Goal: Information Seeking & Learning: Learn about a topic

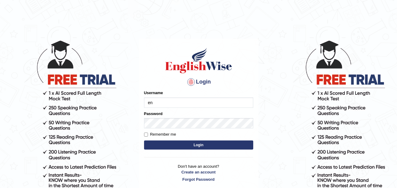
type input "e"
click at [199, 86] on h4 "Login" at bounding box center [198, 82] width 109 height 10
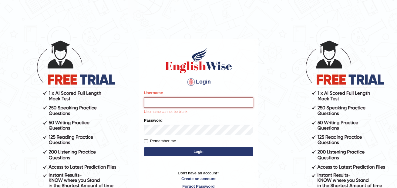
click at [190, 104] on input "Username" at bounding box center [198, 103] width 109 height 10
type input "annifred_parramatta"
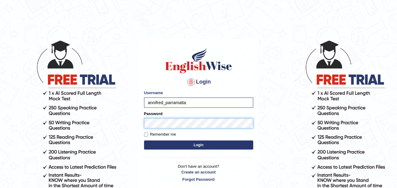
click at [144, 141] on button "Login" at bounding box center [198, 145] width 109 height 9
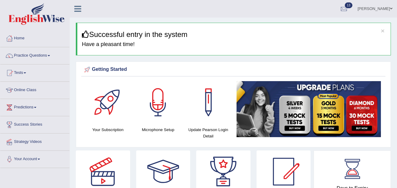
scroll to position [22, 0]
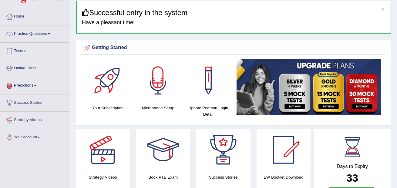
click at [50, 35] on link "Practice Questions" at bounding box center [34, 32] width 69 height 15
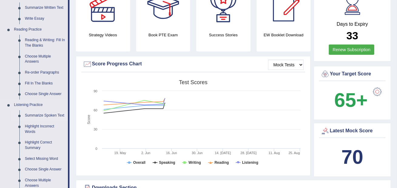
scroll to position [167, 0]
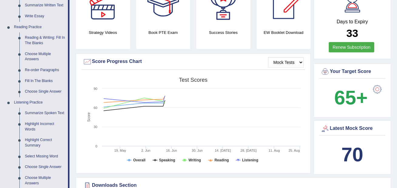
click at [40, 115] on link "Summarize Spoken Text" at bounding box center [45, 113] width 46 height 11
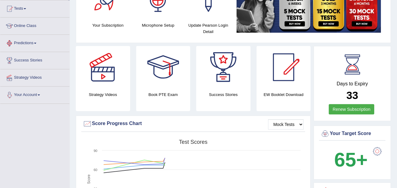
scroll to position [157, 0]
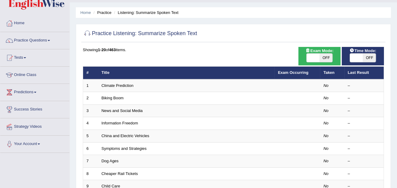
scroll to position [16, 0]
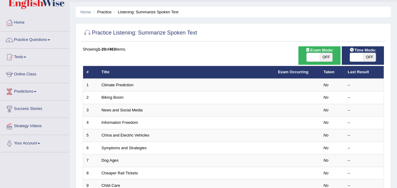
click at [151, 117] on td "Information Freedom" at bounding box center [186, 123] width 176 height 13
click at [328, 58] on span "OFF" at bounding box center [325, 57] width 13 height 8
checkbox input "true"
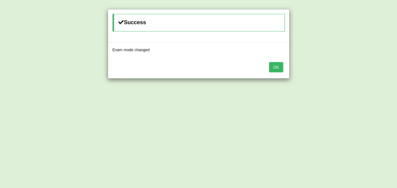
click at [276, 69] on button "OK" at bounding box center [276, 67] width 14 height 10
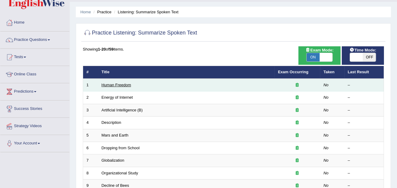
click at [125, 86] on link "Human Freedom" at bounding box center [117, 85] width 30 height 5
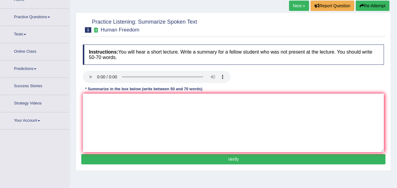
scroll to position [40, 0]
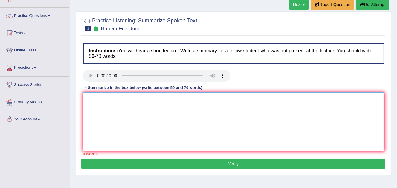
click at [102, 123] on textarea at bounding box center [233, 121] width 301 height 59
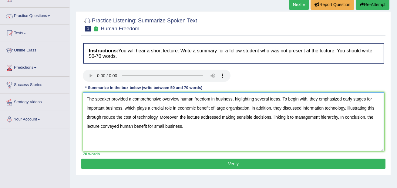
click at [242, 100] on textarea "The speaker provided a comprehensive overview human freedom in business, higlig…" at bounding box center [233, 121] width 301 height 59
click at [242, 99] on textarea "The speaker provided a comprehensive overview human freedom in business, higlig…" at bounding box center [233, 121] width 301 height 59
click at [240, 99] on textarea "The speaker provided a comprehensive overview human freedom in business, higlig…" at bounding box center [233, 121] width 301 height 59
click at [115, 119] on textarea "The speaker provided a comprehensive overview human freedom in business, highli…" at bounding box center [233, 121] width 301 height 59
type textarea "The speaker provided a comprehensive overview human freedom in business, highli…"
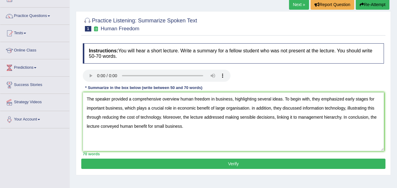
click at [189, 165] on button "Verify" at bounding box center [233, 164] width 304 height 10
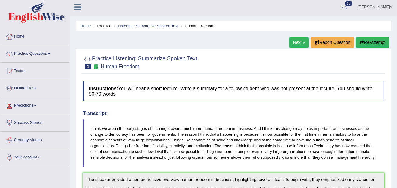
scroll to position [0, 0]
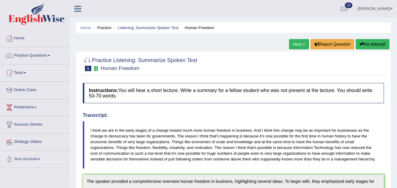
click at [293, 46] on link "Next »" at bounding box center [299, 44] width 20 height 10
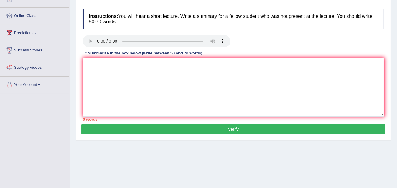
scroll to position [72, 0]
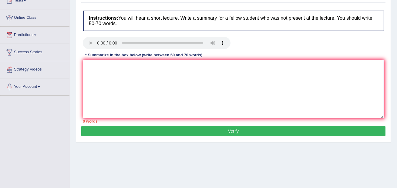
click at [108, 73] on textarea at bounding box center [233, 89] width 301 height 59
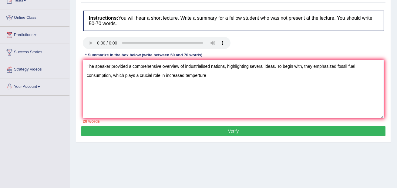
click at [201, 77] on textarea "The speaker provided a comprehensive overview of industrialised nations, highli…" at bounding box center [233, 89] width 301 height 59
click at [229, 81] on textarea "The speaker provided a comprehensive overview of industrialised nations, highli…" at bounding box center [233, 89] width 301 height 59
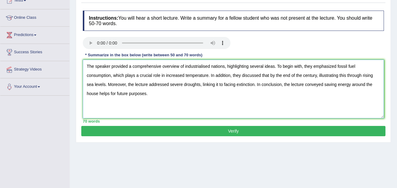
click at [202, 69] on textarea "The speaker provided a comprehensive overview of industrialised nations, highli…" at bounding box center [233, 89] width 301 height 59
type textarea "The speaker provided a comprehensive overview of industrialised nations, highli…"
click at [227, 129] on button "Verify" at bounding box center [233, 131] width 304 height 10
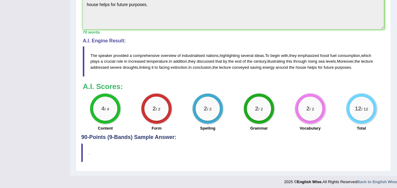
scroll to position [207, 0]
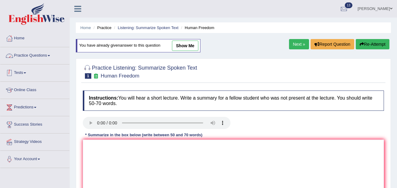
click at [44, 54] on link "Practice Questions" at bounding box center [34, 54] width 69 height 15
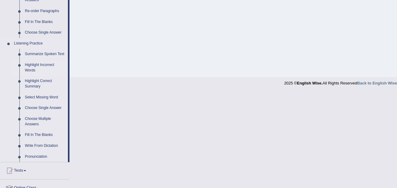
scroll to position [228, 0]
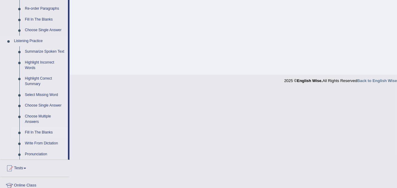
click at [46, 136] on link "Fill In The Blanks" at bounding box center [45, 132] width 46 height 11
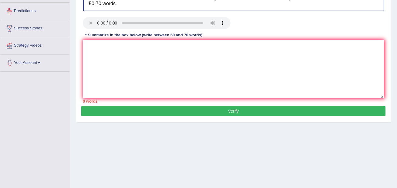
scroll to position [130, 0]
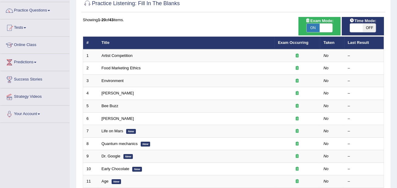
scroll to position [50, 0]
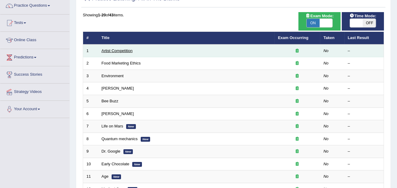
click at [118, 50] on link "Artist Competition" at bounding box center [117, 50] width 31 height 5
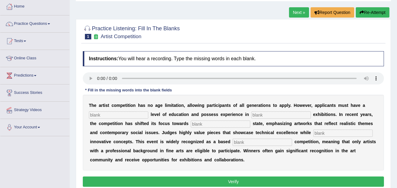
scroll to position [53, 0]
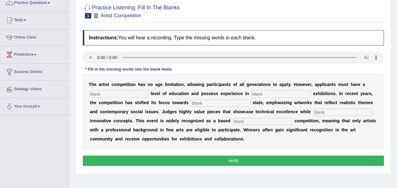
click at [114, 97] on input "text" at bounding box center [118, 94] width 59 height 7
type input "graduate"
click at [257, 93] on input "text" at bounding box center [280, 94] width 59 height 7
click at [252, 95] on input "sculpture" at bounding box center [280, 94] width 59 height 7
type input "sculpture"
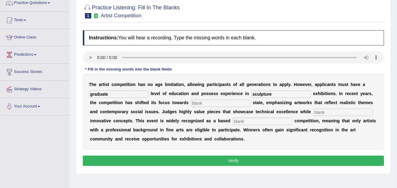
click at [196, 99] on div "T h e a r t i s t c o m p e t i t i o n h a s n o a g e l i m i t a t i o n , a…" at bounding box center [233, 112] width 301 height 76
click at [193, 106] on input "text" at bounding box center [220, 103] width 59 height 7
type input "real"
click at [325, 115] on input "text" at bounding box center [342, 112] width 59 height 7
type input "incorporating"
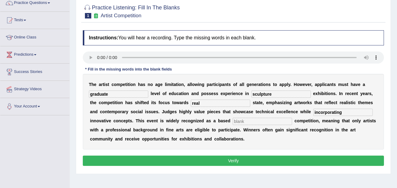
click at [252, 123] on input "text" at bounding box center [261, 121] width 59 height 7
type input "profession"
click at [249, 161] on button "Verify" at bounding box center [233, 161] width 301 height 10
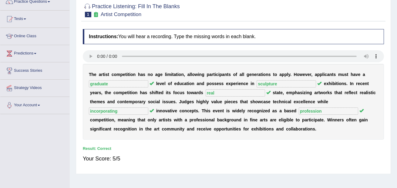
scroll to position [0, 0]
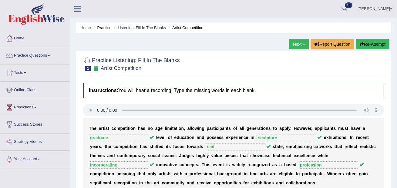
click at [294, 46] on link "Next »" at bounding box center [299, 44] width 20 height 10
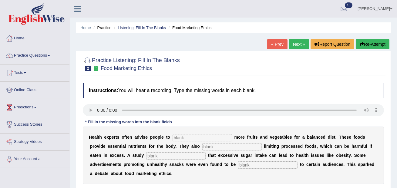
click at [189, 137] on input "text" at bounding box center [201, 137] width 59 height 7
type input "consume"
click at [202, 148] on input "text" at bounding box center [231, 146] width 59 height 7
type input "recommended"
click at [167, 155] on input "text" at bounding box center [175, 155] width 59 height 7
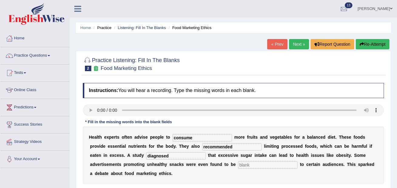
type input "diagnosed"
click at [238, 167] on input "text" at bounding box center [267, 165] width 59 height 7
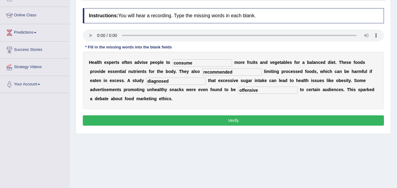
scroll to position [97, 0]
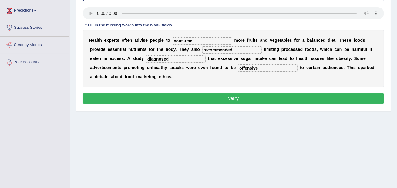
type input "offensive"
click at [252, 101] on button "Verify" at bounding box center [233, 98] width 301 height 10
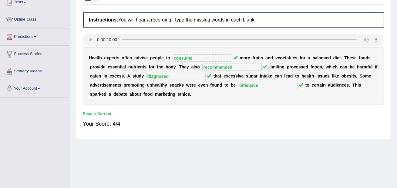
scroll to position [0, 0]
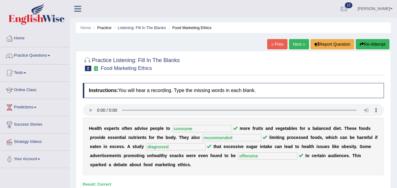
click at [293, 45] on link "Next »" at bounding box center [299, 44] width 20 height 10
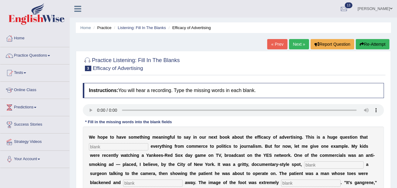
click at [95, 118] on div "Instructions: You will hear a recording. Type the missing words in each blank. …" at bounding box center [233, 188] width 304 height 216
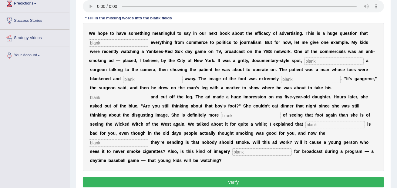
scroll to position [107, 0]
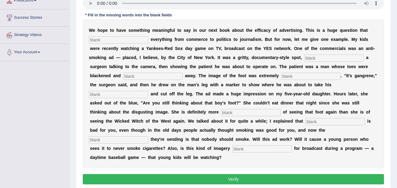
click at [111, 40] on input "text" at bounding box center [118, 39] width 59 height 7
type input "impacts"
click at [312, 60] on input "text" at bounding box center [333, 58] width 59 height 7
type input "featuring"
click at [156, 80] on div "W e h o p e t o h a v e s o m e t h i n g m e a n i n g f u l t o s a y i n o u…" at bounding box center [233, 94] width 301 height 149
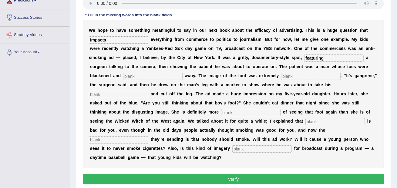
click at [156, 77] on input "text" at bounding box center [152, 76] width 59 height 7
type input "rotten"
click at [282, 76] on input "text" at bounding box center [310, 76] width 59 height 7
type input "disgusting"
click at [349, 89] on div "W e h o p e t o h a v e s o m e t h i n g m e a n i n g f u l t o s a y i n o u…" at bounding box center [233, 94] width 301 height 149
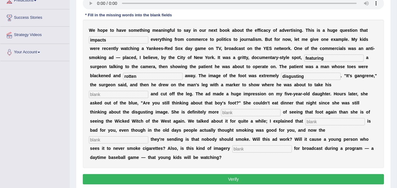
click at [148, 91] on input "text" at bounding box center [118, 94] width 59 height 7
type input "axe"
click at [221, 112] on input "text" at bounding box center [250, 112] width 59 height 7
type input "scared"
click at [305, 120] on input "text" at bounding box center [334, 121] width 59 height 7
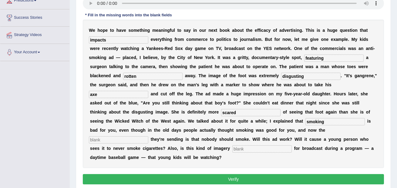
type input "smoking"
click at [148, 136] on input "text" at bounding box center [118, 139] width 59 height 7
type input "message"
click at [232, 149] on input "text" at bounding box center [261, 148] width 59 height 7
type input "appropriate"
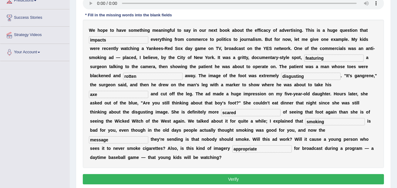
click at [156, 174] on button "Verify" at bounding box center [233, 179] width 301 height 10
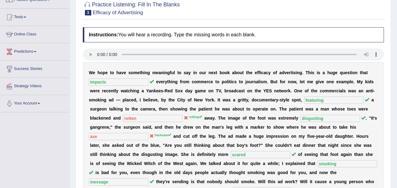
scroll to position [0, 0]
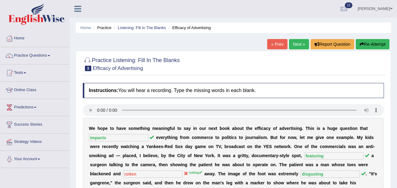
click at [296, 44] on link "Next »" at bounding box center [299, 44] width 20 height 10
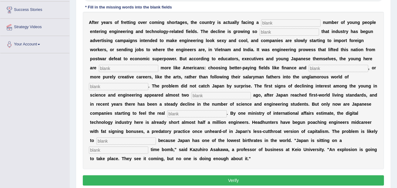
scroll to position [117, 0]
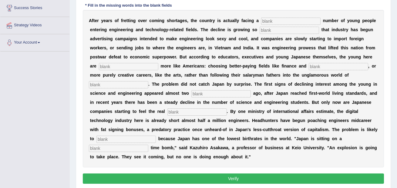
click at [282, 23] on input "text" at bounding box center [290, 21] width 59 height 7
type input "dwindling"
click at [267, 32] on input "text" at bounding box center [288, 30] width 59 height 7
type input "drastic"
click at [130, 67] on input "text" at bounding box center [128, 66] width 59 height 7
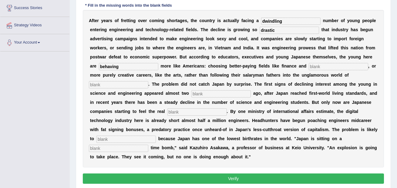
type input "behaving"
click at [322, 67] on input "text" at bounding box center [338, 66] width 59 height 7
type input "medicine"
click at [121, 85] on input "text" at bounding box center [118, 84] width 59 height 7
type input "manufacturing"
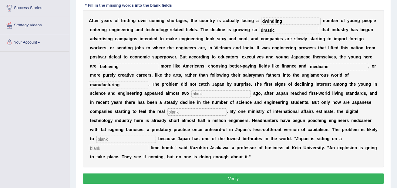
click at [208, 92] on input "text" at bounding box center [220, 93] width 59 height 7
type input "decades"
click at [208, 114] on input "text" at bounding box center [196, 111] width 59 height 7
type input "pinch"
click at [119, 139] on input "text" at bounding box center [125, 139] width 59 height 7
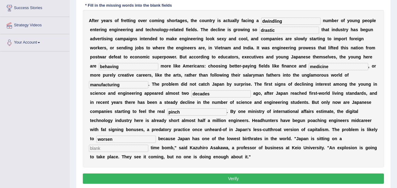
type input "worsen"
click at [106, 150] on input "text" at bounding box center [118, 148] width 59 height 7
type input "demographic"
click at [225, 179] on button "Verify" at bounding box center [233, 179] width 301 height 10
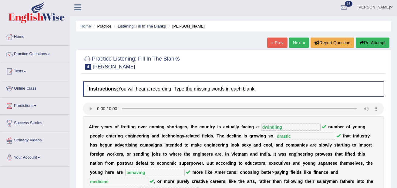
scroll to position [0, 0]
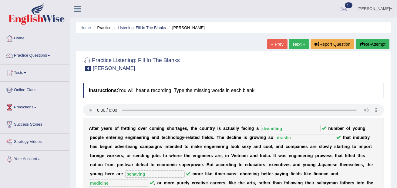
click at [294, 42] on link "Next »" at bounding box center [299, 44] width 20 height 10
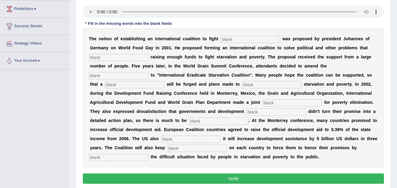
scroll to position [100, 0]
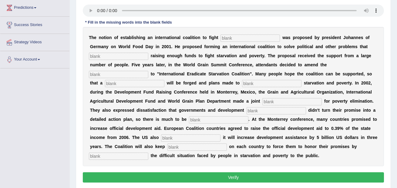
click at [244, 39] on input "text" at bounding box center [249, 38] width 59 height 7
type input "[MEDICAL_DATA]"
click at [90, 59] on input "text" at bounding box center [118, 56] width 59 height 7
type input "obstruct"
click at [129, 76] on input "text" at bounding box center [118, 74] width 59 height 7
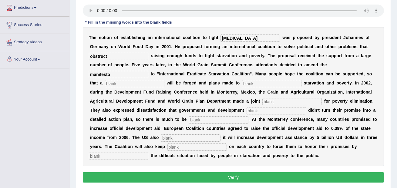
type input "manifesto"
click at [108, 87] on input "text" at bounding box center [134, 83] width 59 height 7
type input "resolution"
click at [242, 84] on input "text" at bounding box center [271, 83] width 59 height 7
type input "eliminate"
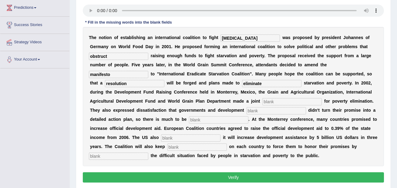
click at [262, 103] on input "text" at bounding box center [291, 101] width 59 height 7
type input "appeal"
click at [246, 114] on input "text" at bounding box center [275, 110] width 59 height 7
type input "partners"
click at [189, 122] on input "text" at bounding box center [218, 119] width 59 height 7
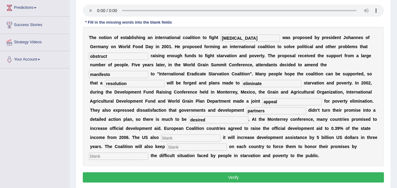
type input "desired"
click at [161, 140] on input "text" at bounding box center [190, 138] width 59 height 7
type input "announce"
click at [167, 148] on input "text" at bounding box center [196, 147] width 59 height 7
type input "pressure"
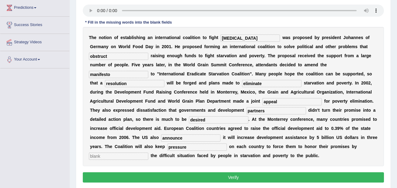
click at [148, 153] on input "text" at bounding box center [118, 156] width 59 height 7
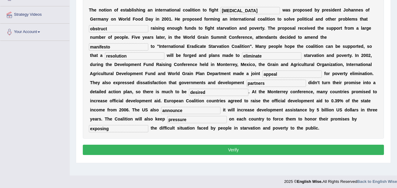
scroll to position [130, 0]
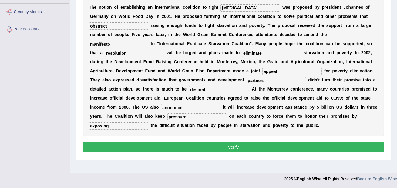
type input "exposing"
click at [314, 149] on button "Verify" at bounding box center [233, 147] width 301 height 10
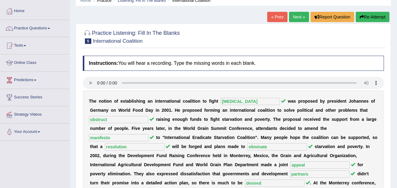
scroll to position [27, 0]
click at [298, 19] on link "Next »" at bounding box center [299, 17] width 20 height 10
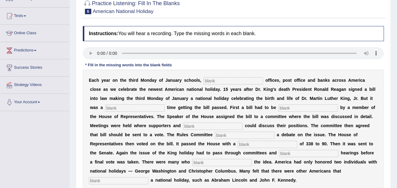
scroll to position [77, 0]
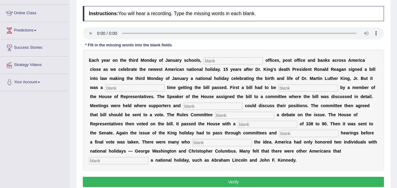
click at [204, 59] on input "text" at bounding box center [232, 60] width 59 height 7
type input "federal"
click at [107, 87] on input "text" at bounding box center [134, 88] width 59 height 7
type input "tough"
click at [278, 88] on input "text" at bounding box center [307, 88] width 59 height 7
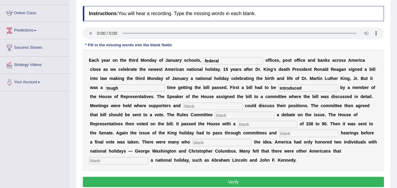
type input "introduced"
click at [187, 107] on input "text" at bounding box center [212, 106] width 59 height 7
type input "opponents"
click at [215, 116] on input "text" at bounding box center [244, 115] width 59 height 7
type input "scheduled"
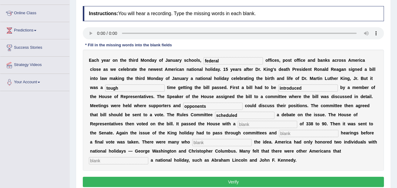
click at [238, 125] on input "text" at bounding box center [267, 124] width 59 height 7
type input "vote"
click at [279, 134] on input "text" at bounding box center [308, 133] width 59 height 7
type input "public"
click at [192, 145] on input "text" at bounding box center [221, 142] width 59 height 7
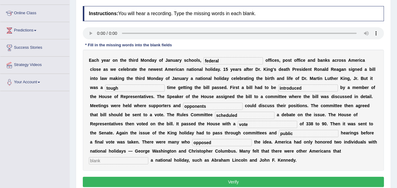
type input "opposed"
click at [148, 157] on input "text" at bounding box center [118, 160] width 59 height 7
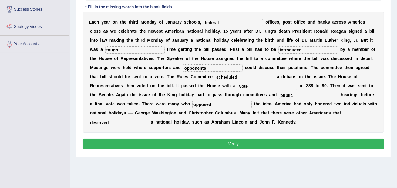
scroll to position [117, 0]
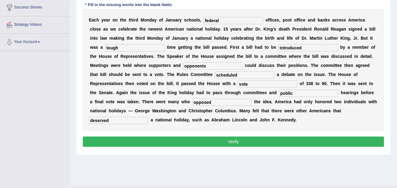
type input "deserved"
click at [280, 142] on button "Verify" at bounding box center [233, 142] width 301 height 10
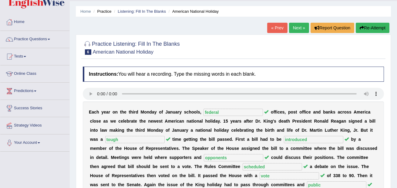
scroll to position [0, 0]
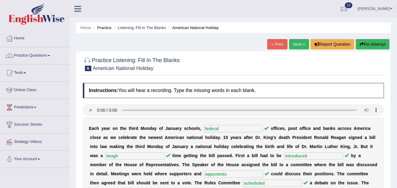
click at [292, 47] on link "Next »" at bounding box center [299, 44] width 20 height 10
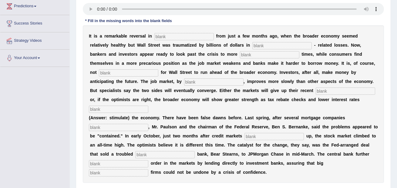
scroll to position [102, 0]
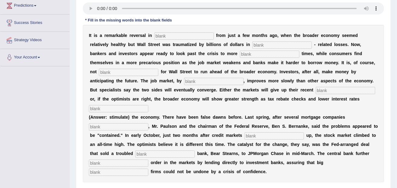
click at [171, 38] on input "text" at bounding box center [183, 35] width 59 height 7
type input "attitudes"
click at [256, 44] on input "text" at bounding box center [281, 45] width 59 height 7
type input "morgage"
click at [240, 54] on input "text" at bounding box center [269, 54] width 59 height 7
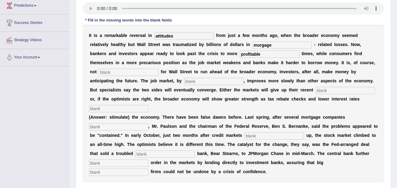
type input "profitable"
click at [121, 72] on input "text" at bounding box center [128, 72] width 59 height 7
type input "uncommon"
click at [184, 82] on input "text" at bounding box center [213, 81] width 59 height 7
type input "contrast"
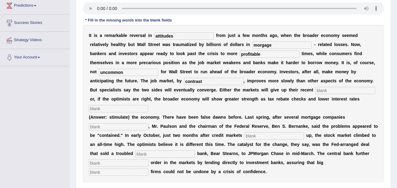
click at [315, 89] on input "text" at bounding box center [344, 90] width 59 height 7
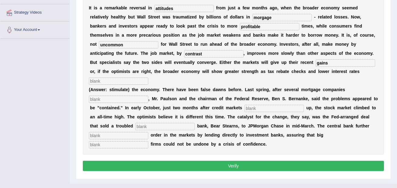
scroll to position [131, 0]
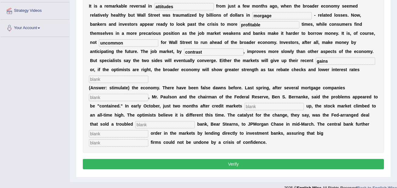
type input "gains"
click at [148, 76] on input "text" at bounding box center [118, 79] width 59 height 7
type input "stimulate"
click at [112, 94] on input "text" at bounding box center [118, 97] width 59 height 7
type input "collapsed"
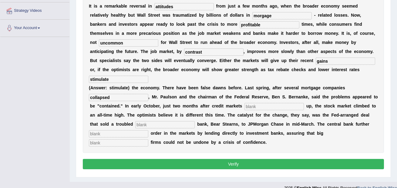
click at [251, 103] on input "text" at bounding box center [273, 106] width 59 height 7
type input "froze"
click at [138, 121] on input "text" at bounding box center [164, 124] width 59 height 7
type input "investment"
click at [111, 129] on div "I t i s a r e m a r k a b l e r e v e r s a l i n attitudes f r o m j u s t a f…" at bounding box center [233, 74] width 301 height 158
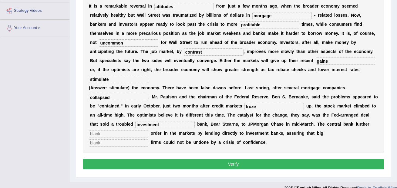
click at [111, 130] on input "text" at bounding box center [118, 133] width 59 height 7
type input "restored"
click at [148, 139] on input "text" at bounding box center [118, 142] width 59 height 7
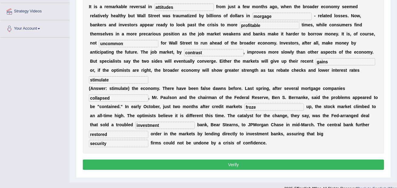
type input "security"
click at [318, 160] on button "Verify" at bounding box center [233, 165] width 301 height 10
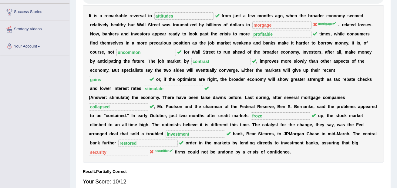
scroll to position [0, 0]
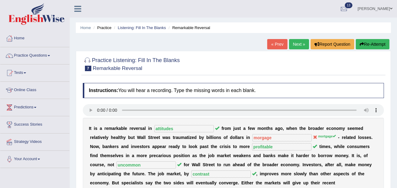
click at [297, 49] on div "« Prev Next » Report Question Re-Attempt" at bounding box center [329, 45] width 124 height 12
click at [297, 46] on link "Next »" at bounding box center [299, 44] width 20 height 10
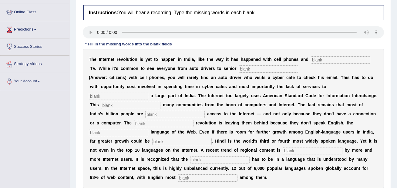
scroll to position [79, 0]
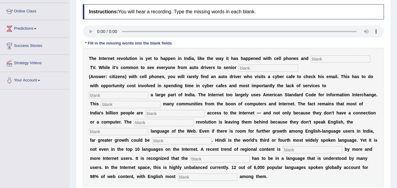
click at [318, 62] on input "text" at bounding box center [340, 58] width 59 height 7
type input "cable"
click at [256, 67] on input "text" at bounding box center [268, 68] width 59 height 7
type input "citizens"
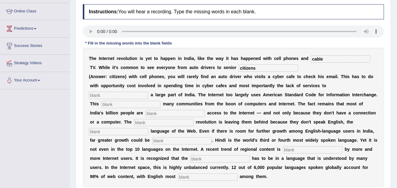
click at [122, 97] on input "text" at bounding box center [118, 95] width 59 height 7
type input "target"
click at [137, 105] on input "text" at bounding box center [130, 104] width 59 height 7
type input "allienates"
click at [165, 113] on input "text" at bounding box center [174, 113] width 59 height 7
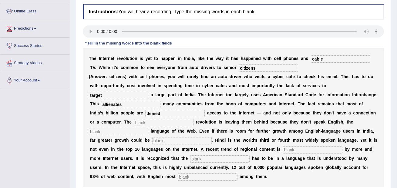
type input "denied"
click at [140, 122] on input "text" at bounding box center [163, 122] width 59 height 7
type input "digital"
click at [107, 130] on input "text" at bounding box center [118, 131] width 59 height 7
type input "dominant"
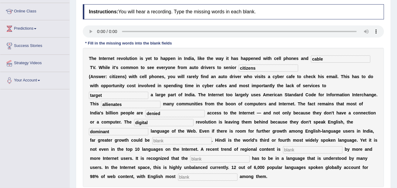
click at [159, 144] on input "text" at bounding box center [181, 140] width 59 height 7
type input "unleashed"
click at [292, 148] on input "text" at bounding box center [312, 149] width 59 height 7
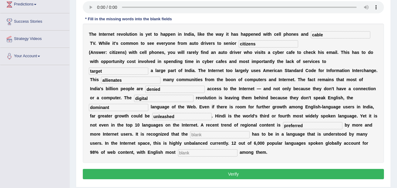
type input "preferred"
click at [212, 135] on input "text" at bounding box center [219, 134] width 59 height 7
type input "content"
click at [193, 152] on input "text" at bounding box center [207, 152] width 59 height 7
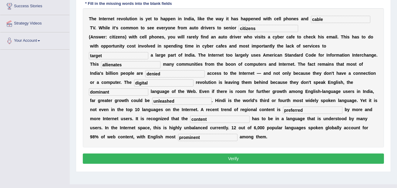
scroll to position [124, 0]
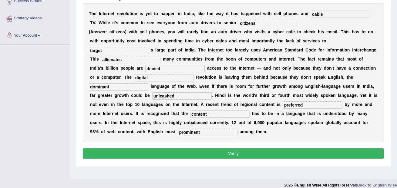
type input "prominent"
click at [188, 158] on button "Verify" at bounding box center [233, 154] width 301 height 10
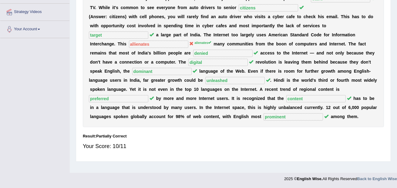
scroll to position [0, 0]
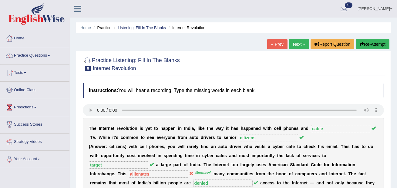
click at [299, 43] on link "Next »" at bounding box center [299, 44] width 20 height 10
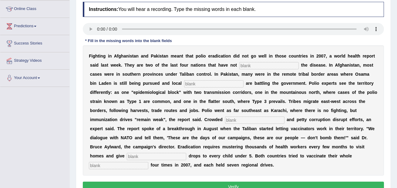
scroll to position [80, 0]
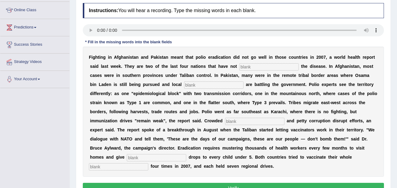
click at [255, 69] on input "text" at bounding box center [268, 66] width 59 height 7
type input "eliminated"
click at [203, 86] on input "text" at bounding box center [213, 85] width 59 height 7
type input "millitants"
click at [235, 120] on input "text" at bounding box center [254, 121] width 59 height 7
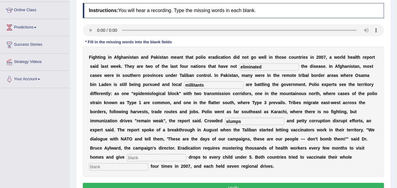
type input "slumps"
click at [144, 156] on input "text" at bounding box center [156, 157] width 59 height 7
type input "vaccine"
click at [119, 168] on input "text" at bounding box center [118, 166] width 59 height 7
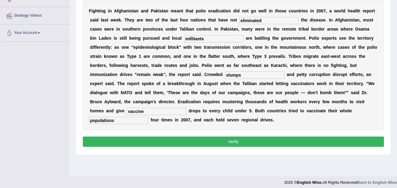
scroll to position [130, 0]
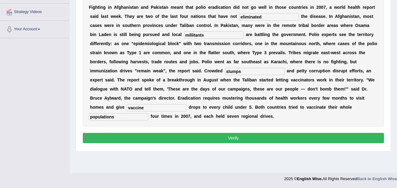
type input "populations"
click at [181, 133] on button "Verify" at bounding box center [233, 138] width 301 height 10
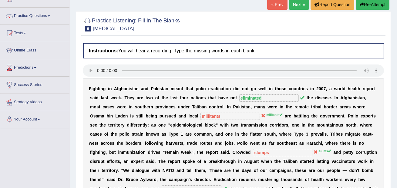
scroll to position [0, 0]
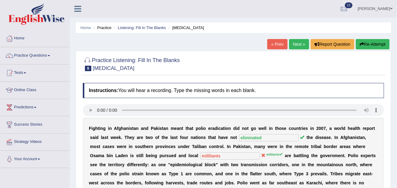
click at [297, 46] on link "Next »" at bounding box center [299, 44] width 20 height 10
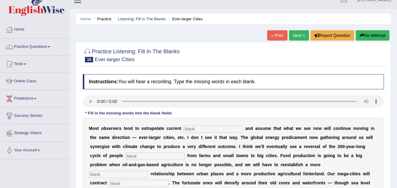
scroll to position [7, 0]
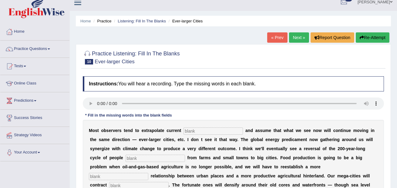
click at [281, 38] on link "« Prev" at bounding box center [277, 37] width 20 height 10
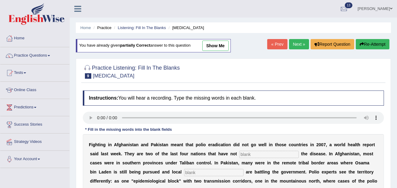
click at [228, 45] on link "show me" at bounding box center [215, 46] width 26 height 10
type input "eliminated"
type input "millitants"
type input "slumps"
type input "vaccine"
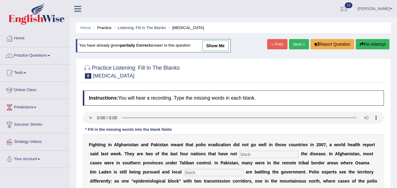
type input "populations"
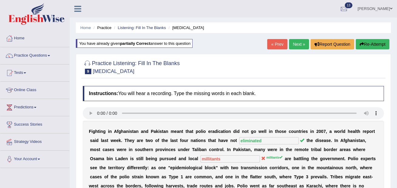
click at [297, 45] on link "Next »" at bounding box center [299, 44] width 20 height 10
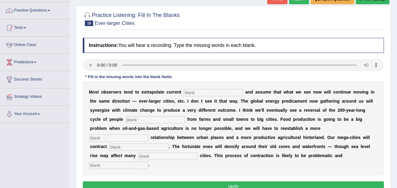
scroll to position [46, 0]
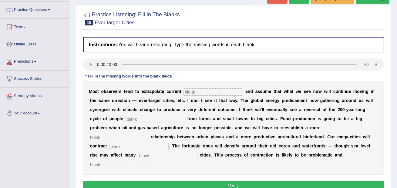
click at [196, 98] on b "n" at bounding box center [197, 100] width 3 height 5
click at [189, 94] on input "text" at bounding box center [212, 91] width 59 height 7
type input "trends"
click at [141, 124] on div "M o s t o b s e r v e r s t e n d t o e x t r a p o l a t e c u r r e n t trend…" at bounding box center [233, 128] width 301 height 94
click at [141, 123] on div "M o s t o b s e r v e r s t e n d t o e x t r a p o l a t e c u r r e n t trend…" at bounding box center [233, 128] width 301 height 94
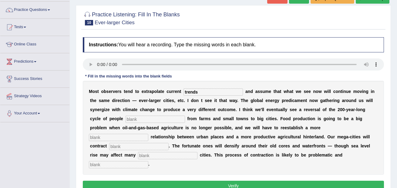
click at [141, 120] on input "text" at bounding box center [154, 119] width 59 height 7
type input "moving"
click at [148, 134] on input "text" at bounding box center [118, 137] width 59 height 7
type input "meaningful"
click at [120, 147] on input "text" at bounding box center [138, 146] width 59 height 7
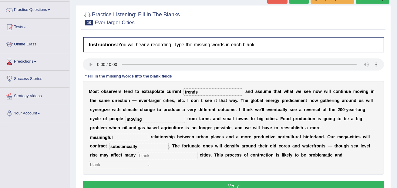
type input "substancially"
click at [138, 155] on input "text" at bounding box center [167, 155] width 59 height 7
type input "b"
type input "harbour"
click at [148, 161] on input "text" at bounding box center [118, 164] width 59 height 7
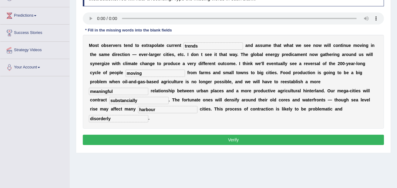
scroll to position [97, 0]
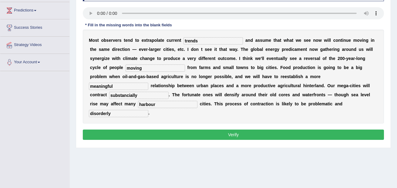
type input "disorderly"
click at [255, 130] on button "Verify" at bounding box center [233, 135] width 301 height 10
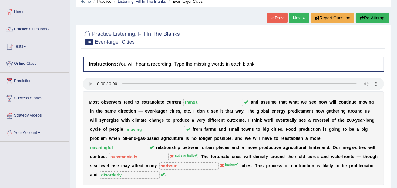
scroll to position [0, 0]
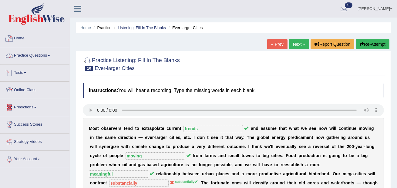
click at [46, 56] on link "Practice Questions" at bounding box center [34, 54] width 69 height 15
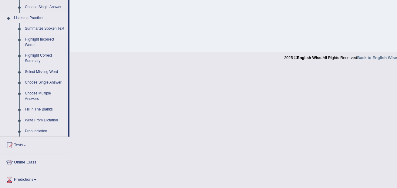
scroll to position [282, 0]
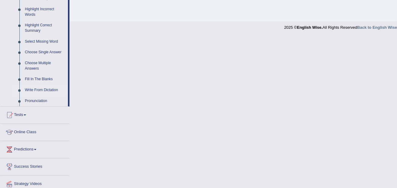
click at [43, 96] on link "Write From Dictation" at bounding box center [45, 90] width 46 height 11
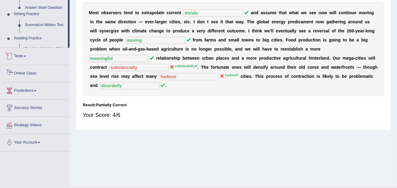
scroll to position [130, 0]
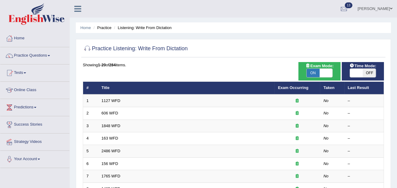
click at [53, 88] on link "Online Class" at bounding box center [34, 89] width 69 height 15
